Goal: Task Accomplishment & Management: Complete application form

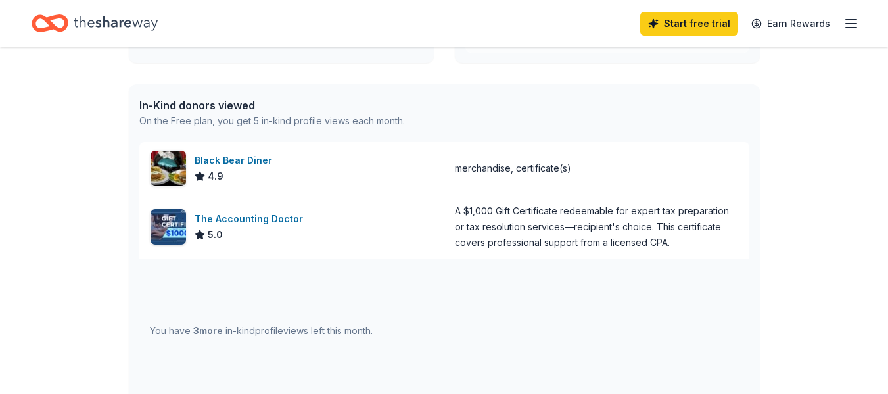
scroll to position [312, 0]
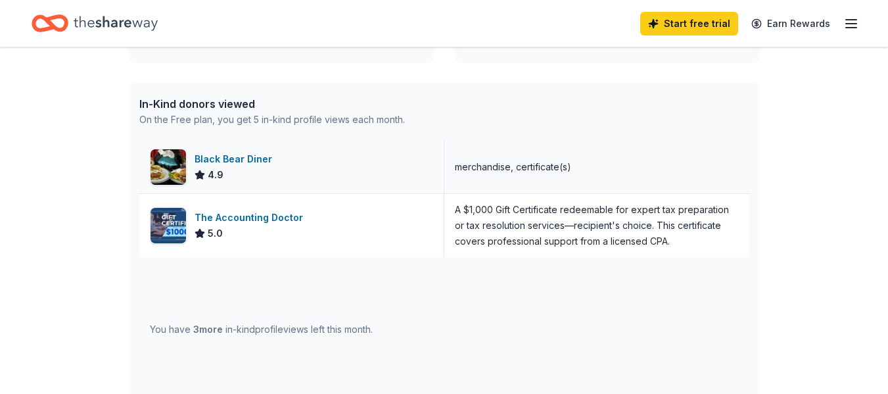
click at [235, 159] on div "Black Bear Diner" at bounding box center [236, 159] width 83 height 16
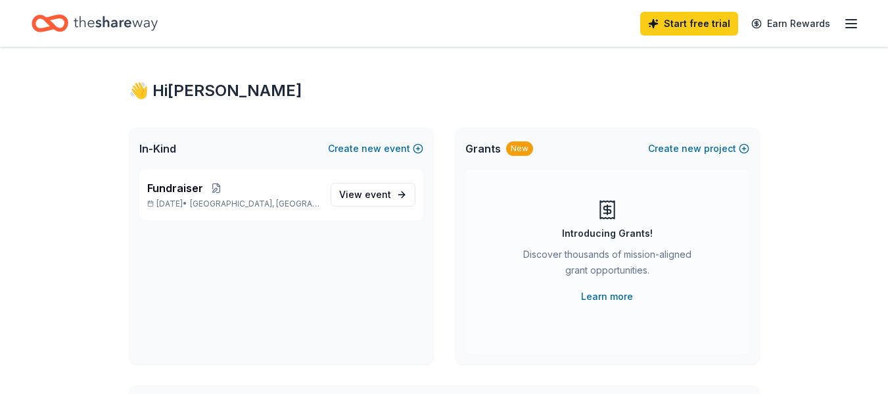
scroll to position [0, 0]
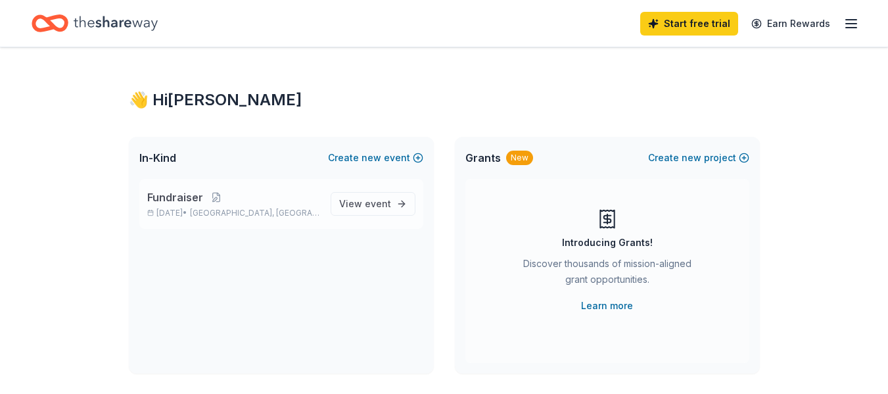
click at [178, 208] on p "[DATE] • [GEOGRAPHIC_DATA], [GEOGRAPHIC_DATA]" at bounding box center [233, 213] width 173 height 11
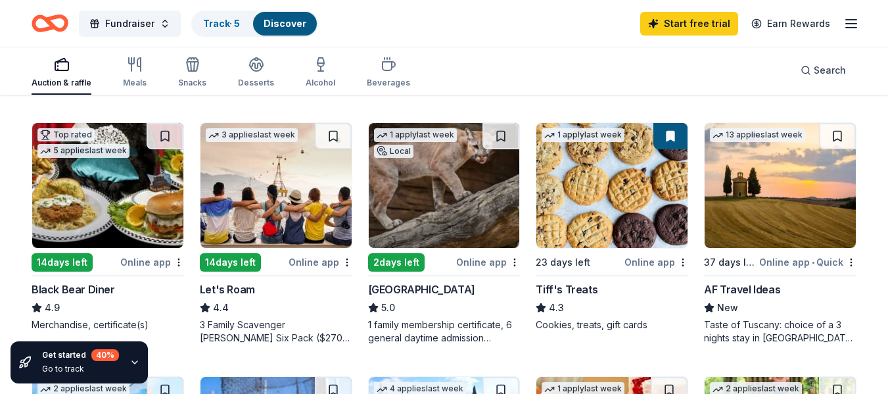
scroll to position [632, 0]
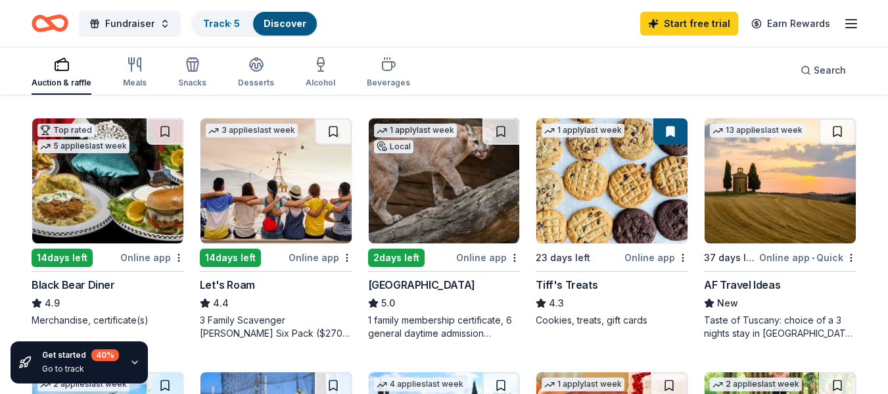
click at [467, 193] on img at bounding box center [444, 180] width 151 height 125
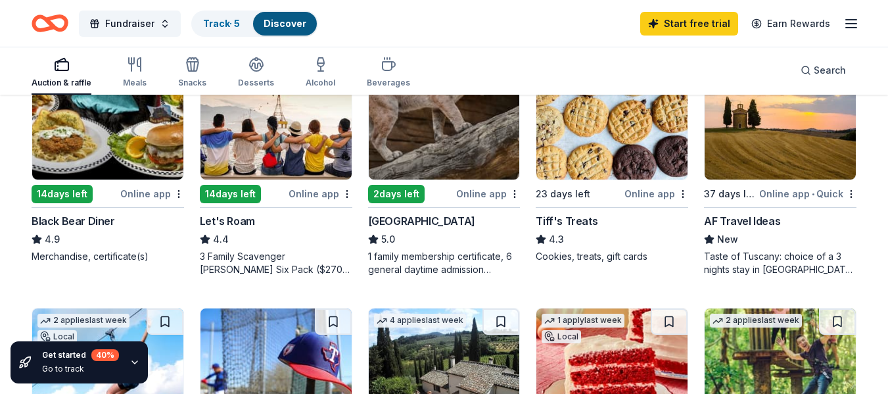
scroll to position [697, 0]
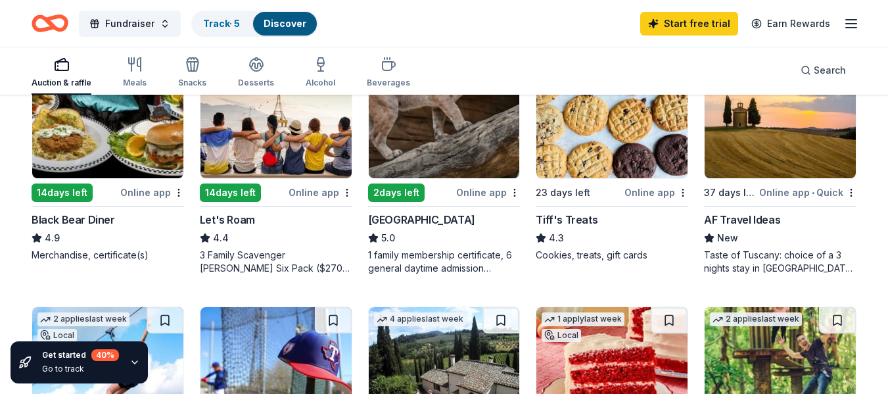
click at [246, 220] on div "Let's Roam" at bounding box center [227, 220] width 55 height 16
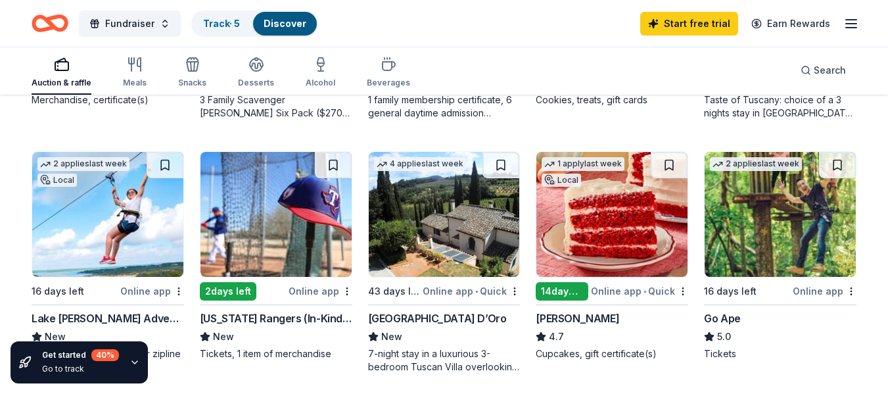
scroll to position [853, 0]
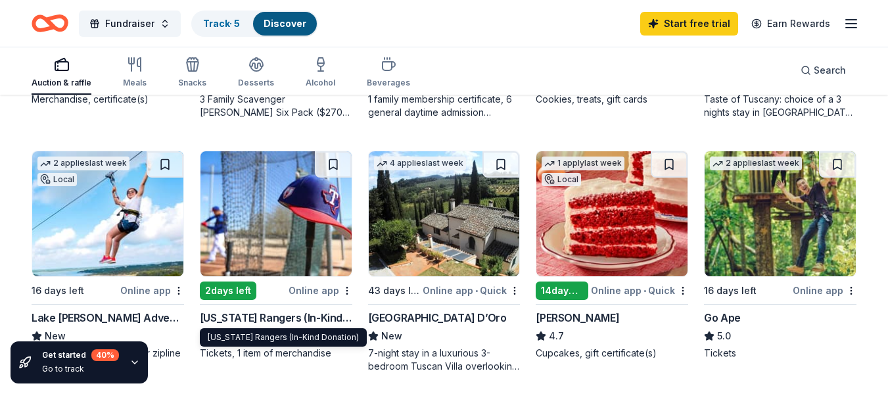
click at [250, 316] on div "[US_STATE] Rangers (In-Kind Donation)" at bounding box center [276, 318] width 153 height 16
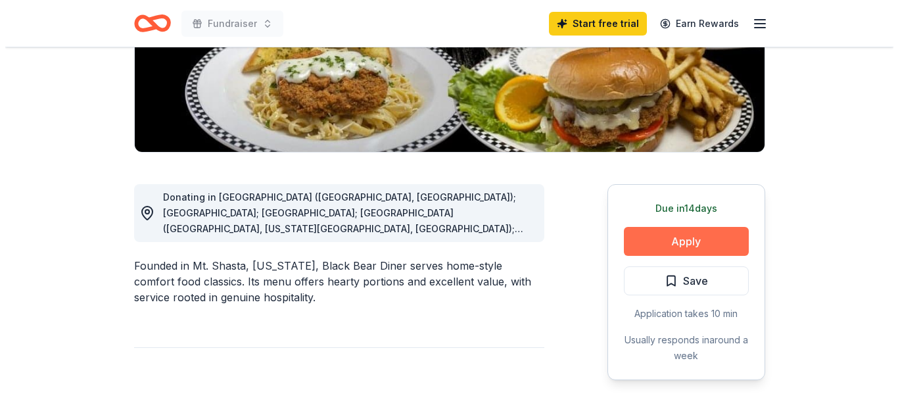
scroll to position [246, 0]
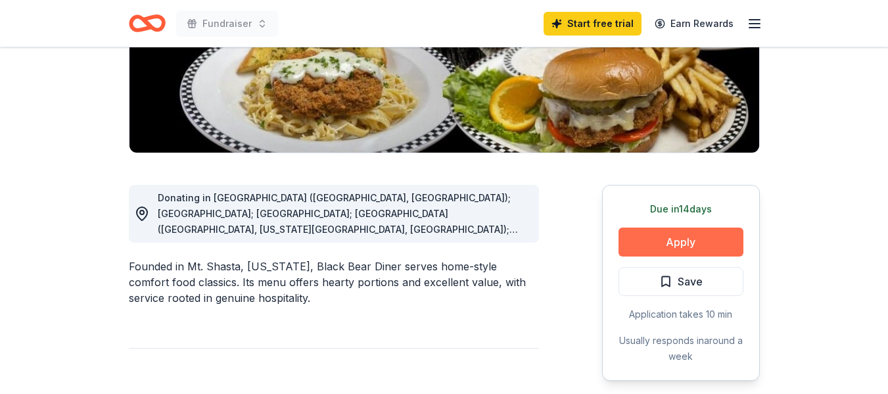
click at [693, 242] on button "Apply" at bounding box center [681, 241] width 125 height 29
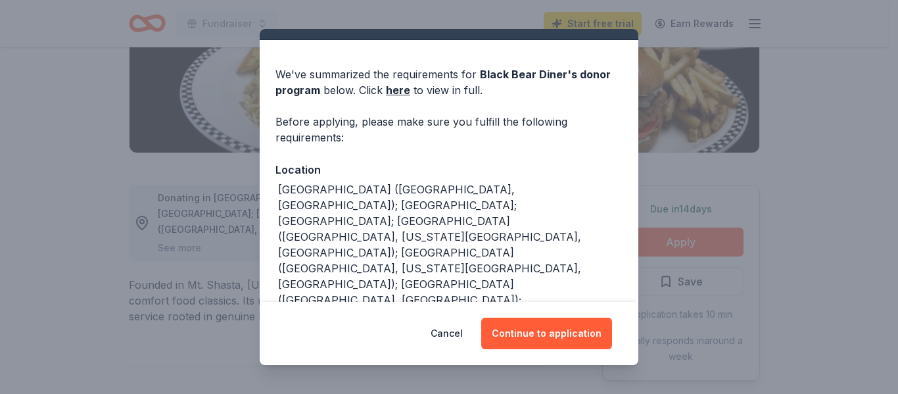
scroll to position [53, 0]
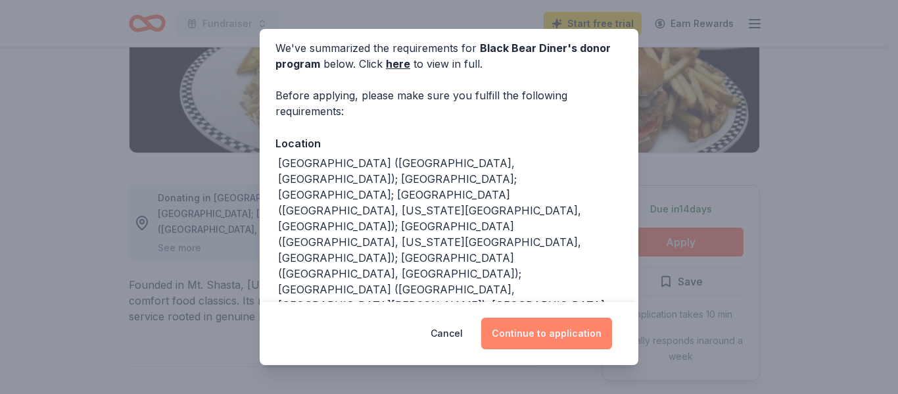
click at [555, 330] on button "Continue to application" at bounding box center [546, 333] width 131 height 32
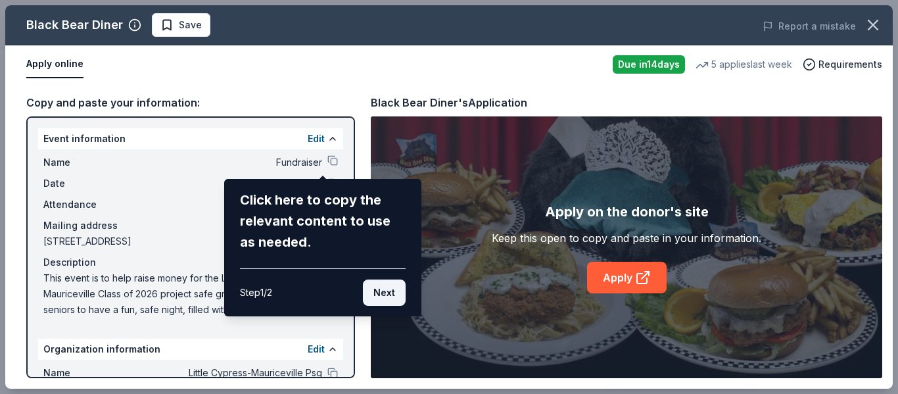
click at [386, 289] on button "Next" at bounding box center [384, 292] width 43 height 26
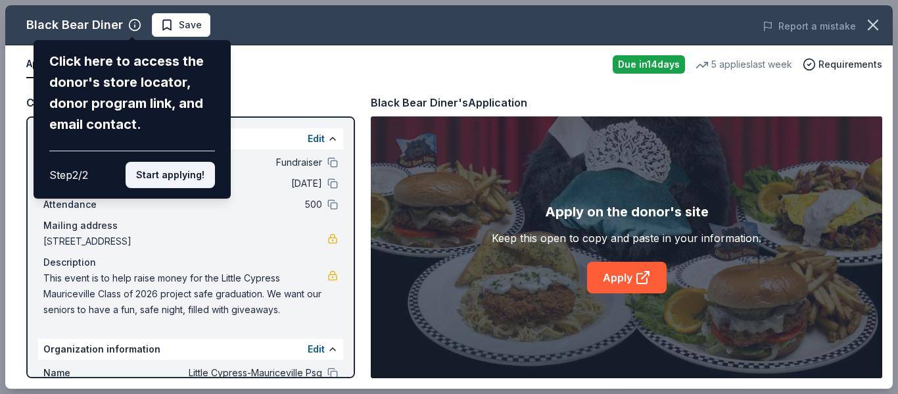
click at [167, 179] on button "Start applying!" at bounding box center [170, 175] width 89 height 26
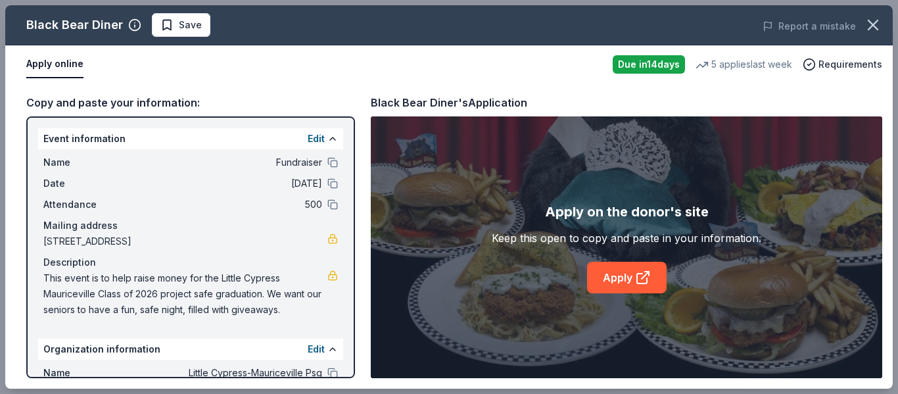
click at [636, 278] on div "Black Bear Diner Save Report a mistake Apply online Due in 14 days 5 applies la…" at bounding box center [448, 196] width 887 height 383
click at [624, 279] on link "Apply" at bounding box center [627, 278] width 80 height 32
click at [327, 277] on link at bounding box center [332, 275] width 11 height 11
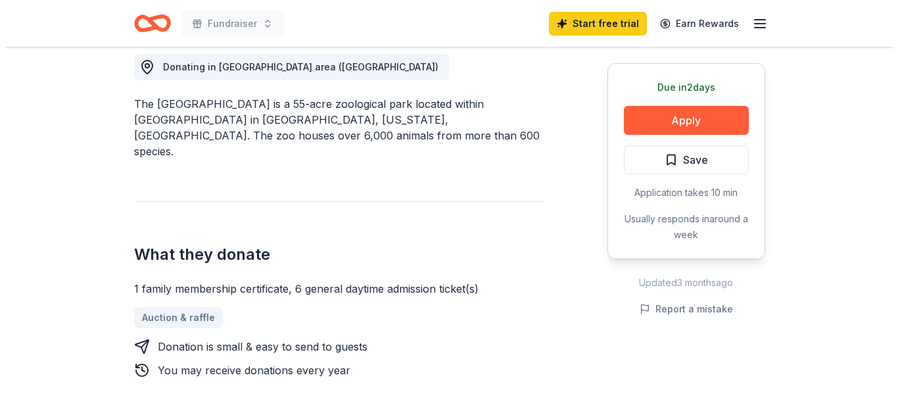
scroll to position [358, 0]
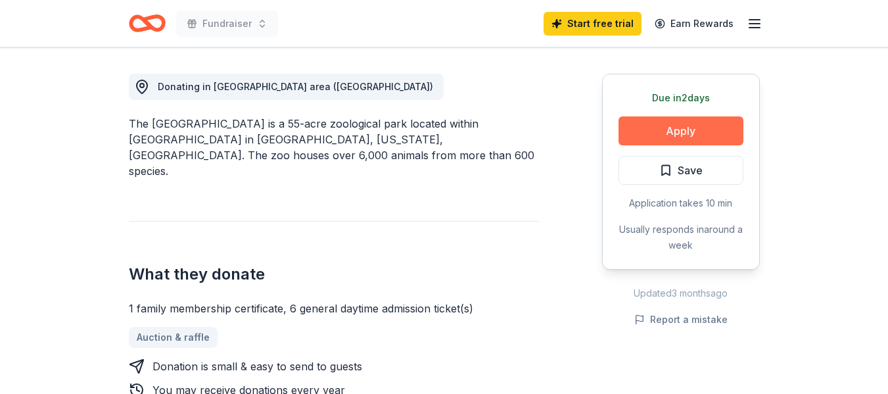
click at [680, 130] on button "Apply" at bounding box center [681, 130] width 125 height 29
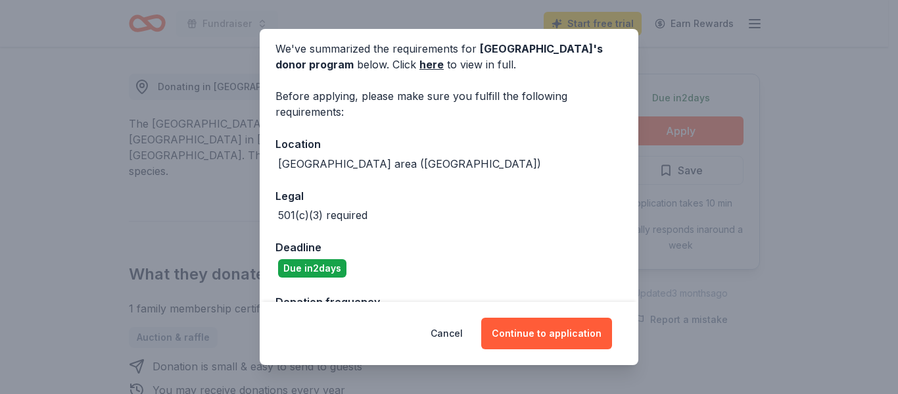
scroll to position [47, 0]
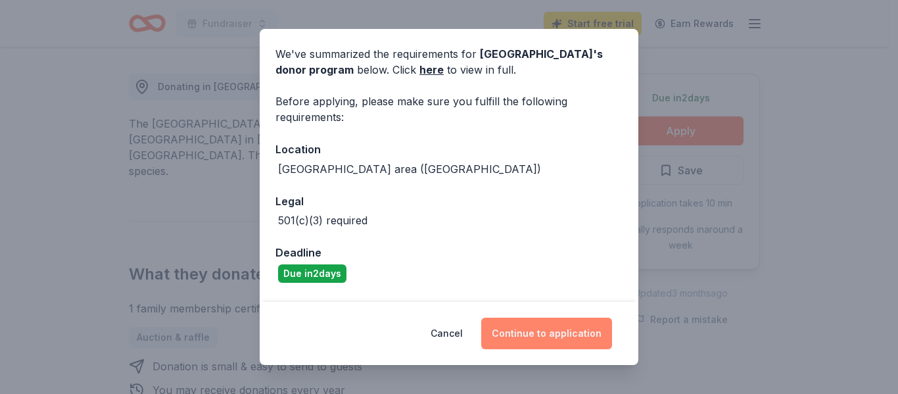
click at [563, 332] on button "Continue to application" at bounding box center [546, 333] width 131 height 32
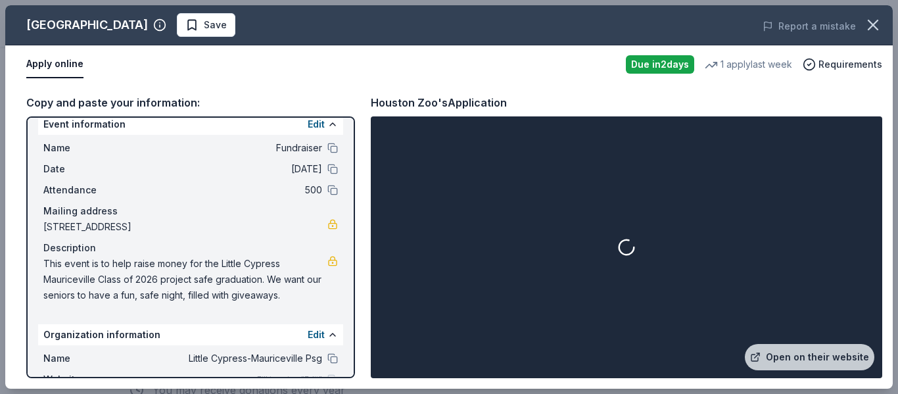
scroll to position [0, 0]
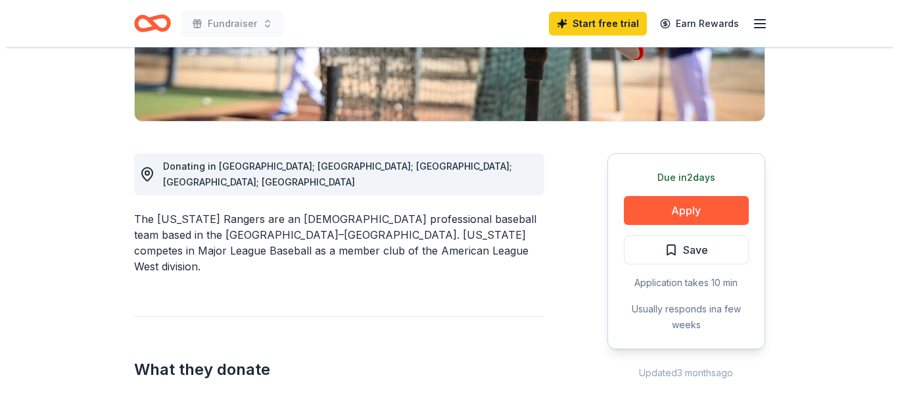
scroll to position [279, 0]
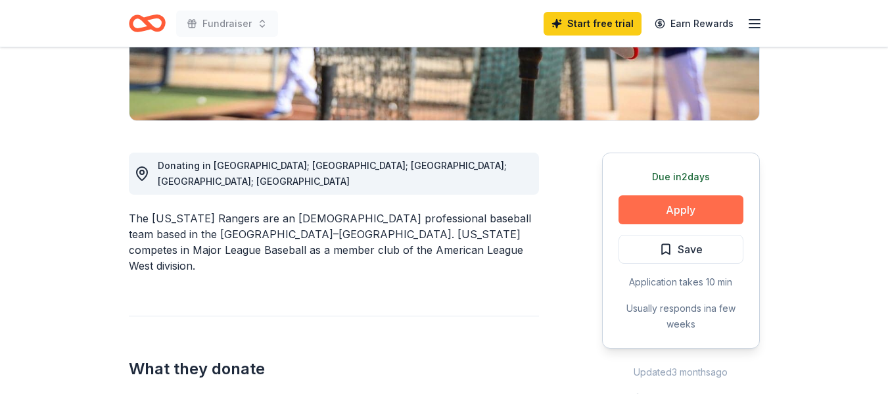
click at [684, 198] on button "Apply" at bounding box center [681, 209] width 125 height 29
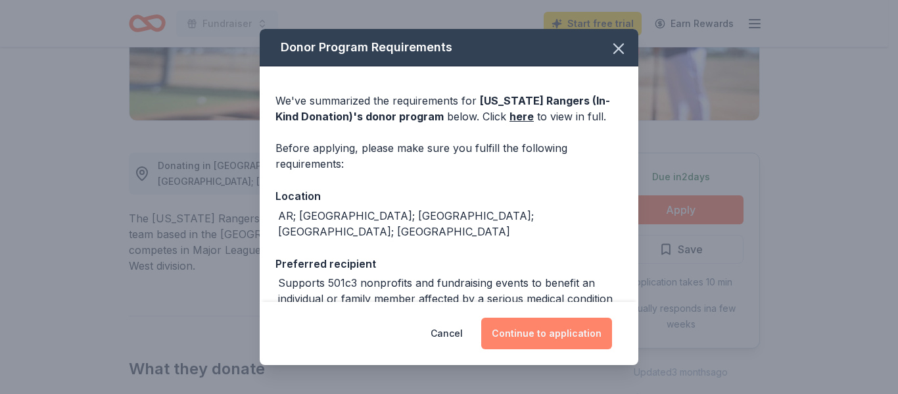
click at [534, 326] on button "Continue to application" at bounding box center [546, 333] width 131 height 32
